Goal: Navigation & Orientation: Find specific page/section

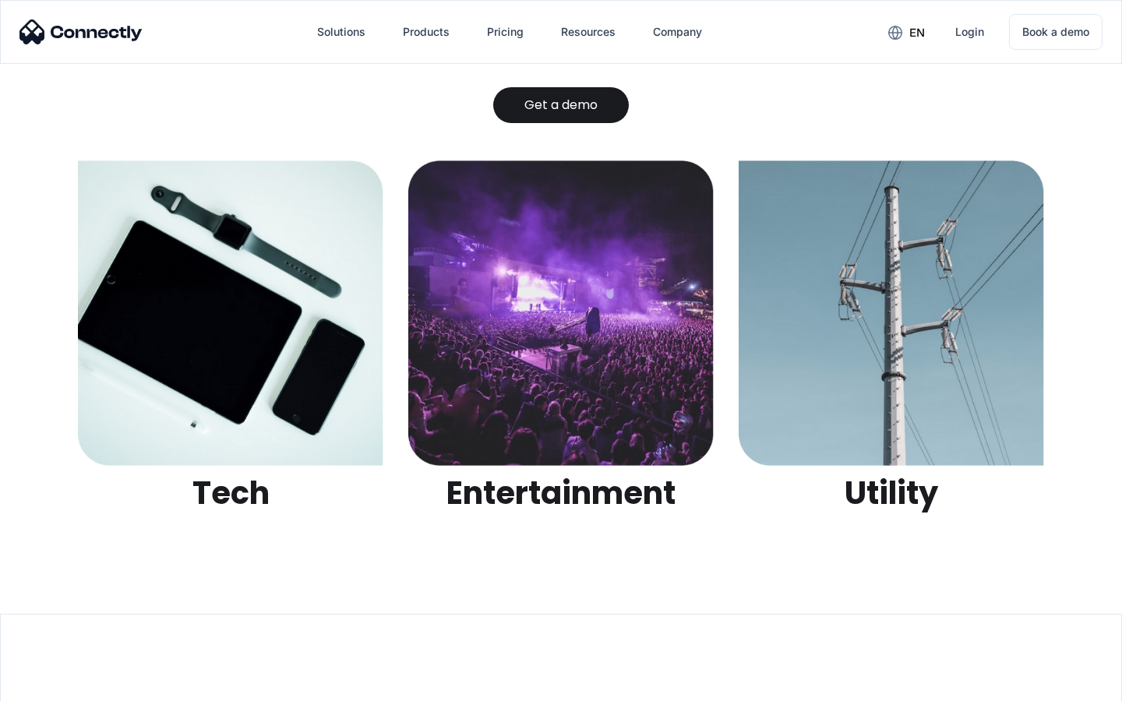
scroll to position [4917, 0]
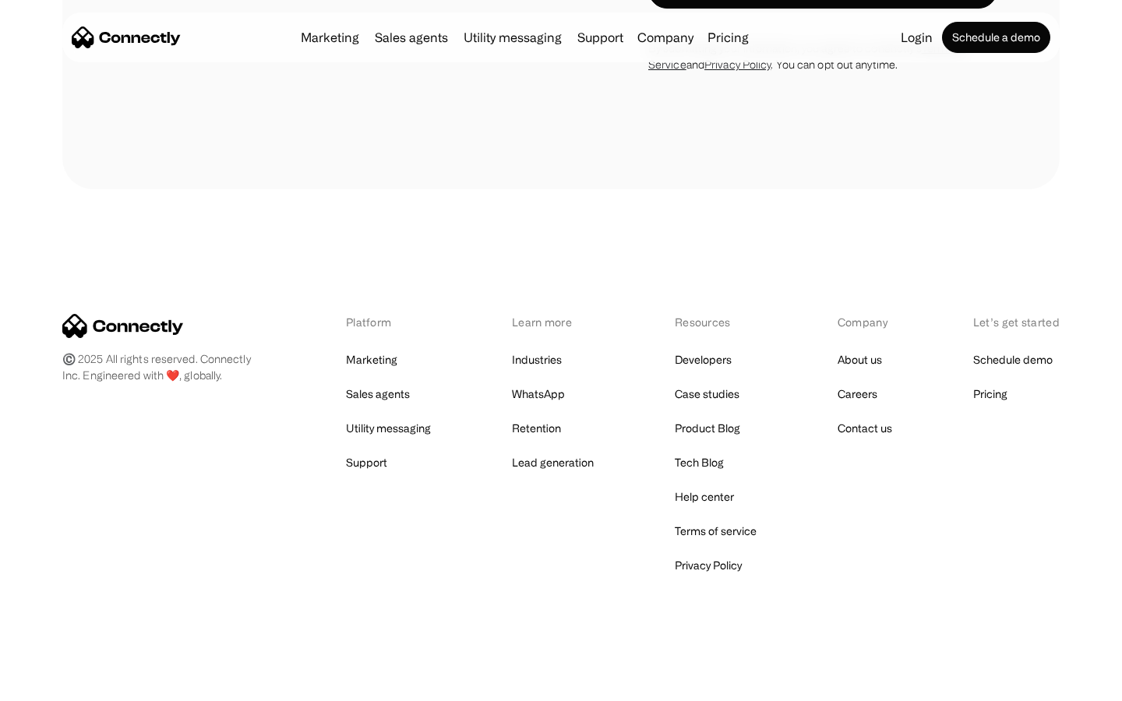
scroll to position [1435, 0]
